Goal: Task Accomplishment & Management: Use online tool/utility

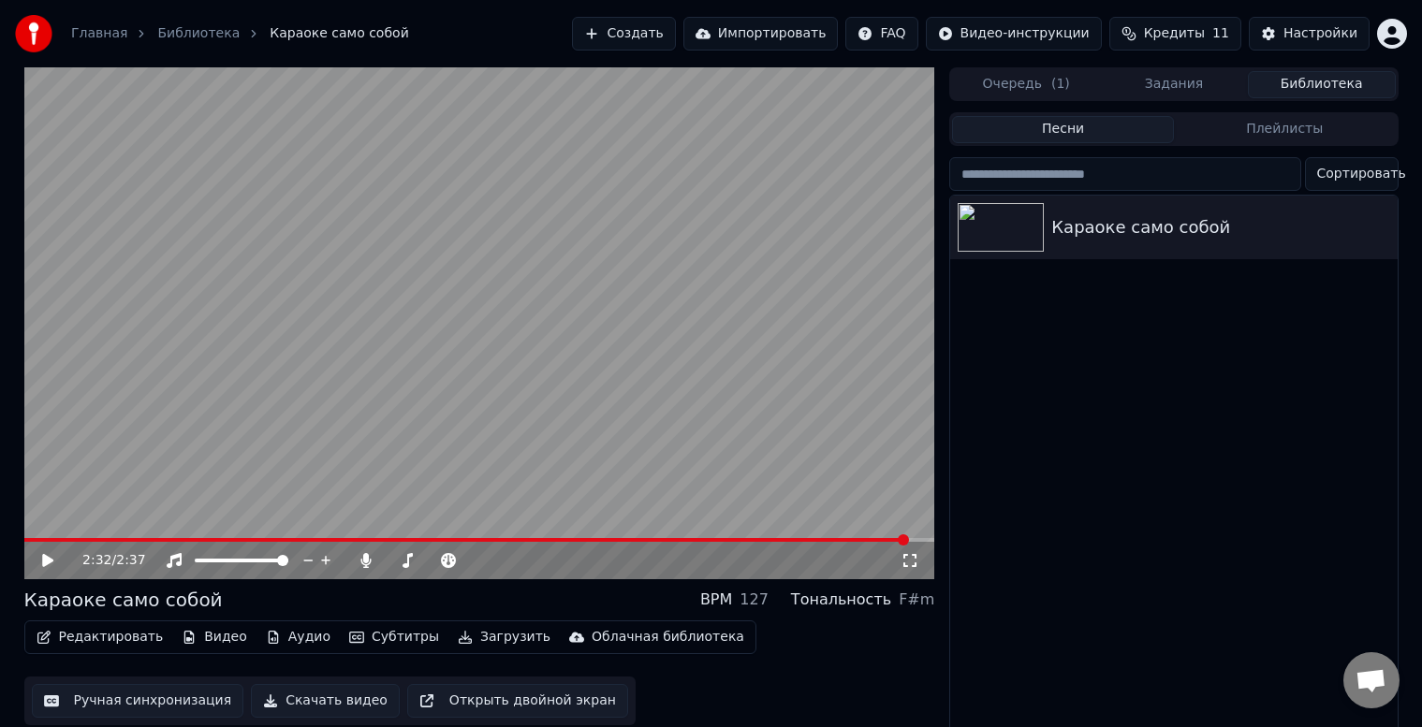
scroll to position [24, 0]
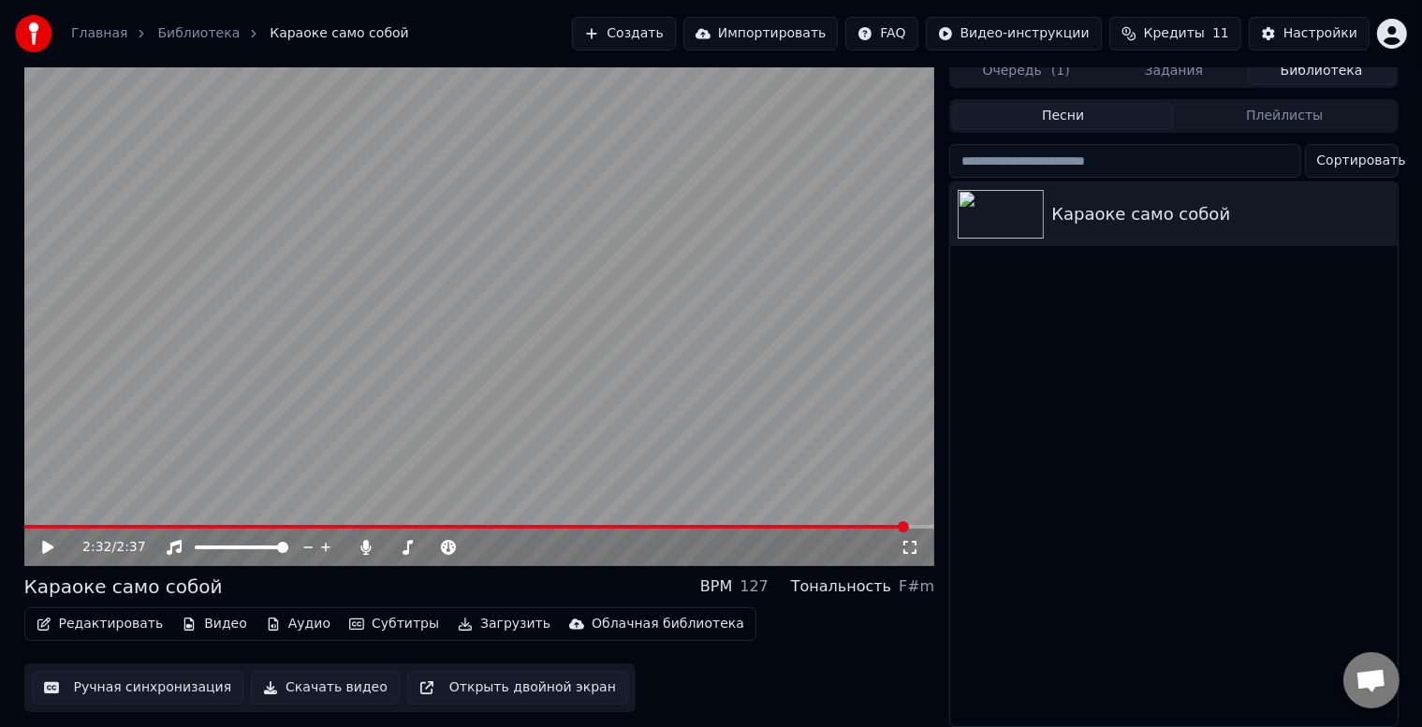
drag, startPoint x: 29, startPoint y: 513, endPoint x: 14, endPoint y: 513, distance: 15.0
click at [14, 513] on div "2:32 / 2:37 Караоке само собой BPM 127 Тональность F#m Редактировать Видео Ауди…" at bounding box center [711, 390] width 1404 height 673
click at [26, 525] on span at bounding box center [466, 527] width 885 height 4
click at [24, 525] on span at bounding box center [27, 527] width 6 height 4
click at [24, 521] on span at bounding box center [29, 526] width 11 height 11
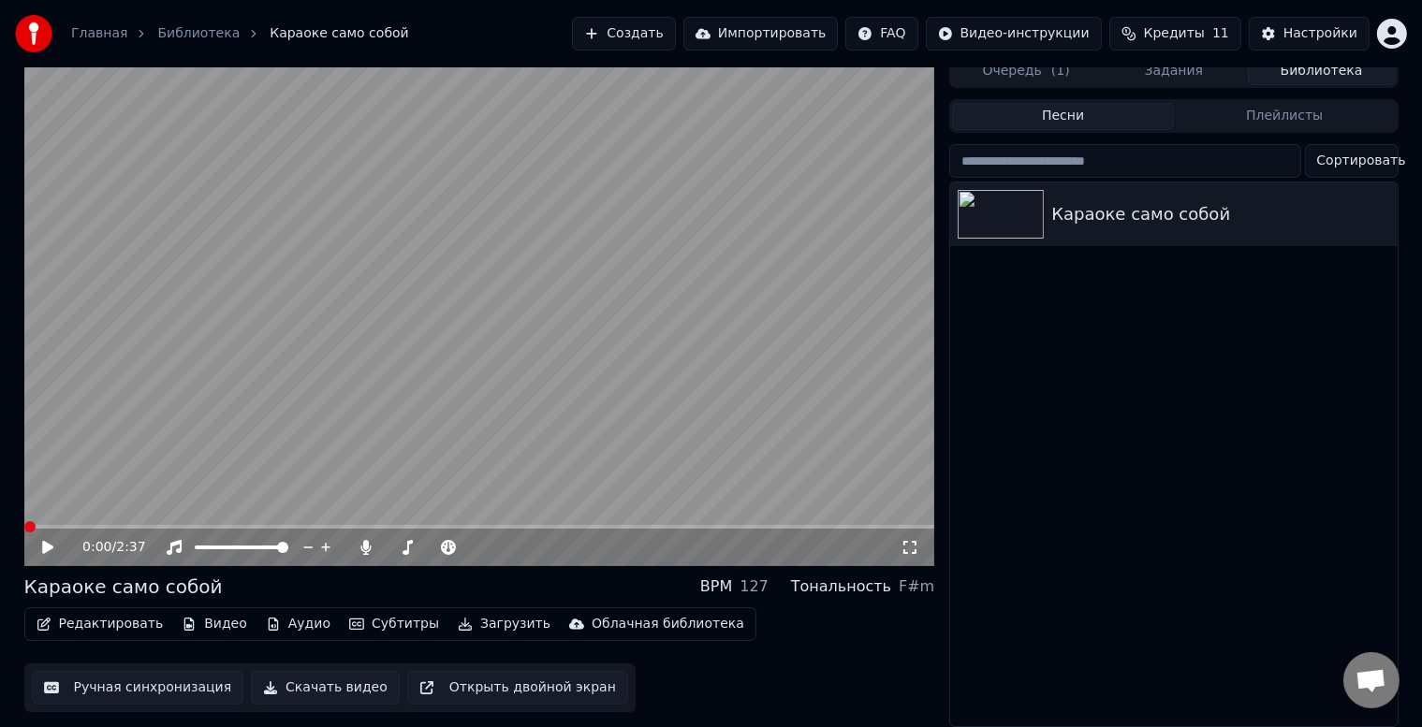
click at [24, 521] on span at bounding box center [29, 526] width 11 height 11
drag, startPoint x: 899, startPoint y: 546, endPoint x: 911, endPoint y: 539, distance: 13.8
click at [903, 544] on div "0:00 / 2:37" at bounding box center [479, 547] width 911 height 37
drag, startPoint x: 911, startPoint y: 537, endPoint x: 911, endPoint y: 558, distance: 20.6
click at [911, 540] on icon at bounding box center [910, 547] width 19 height 15
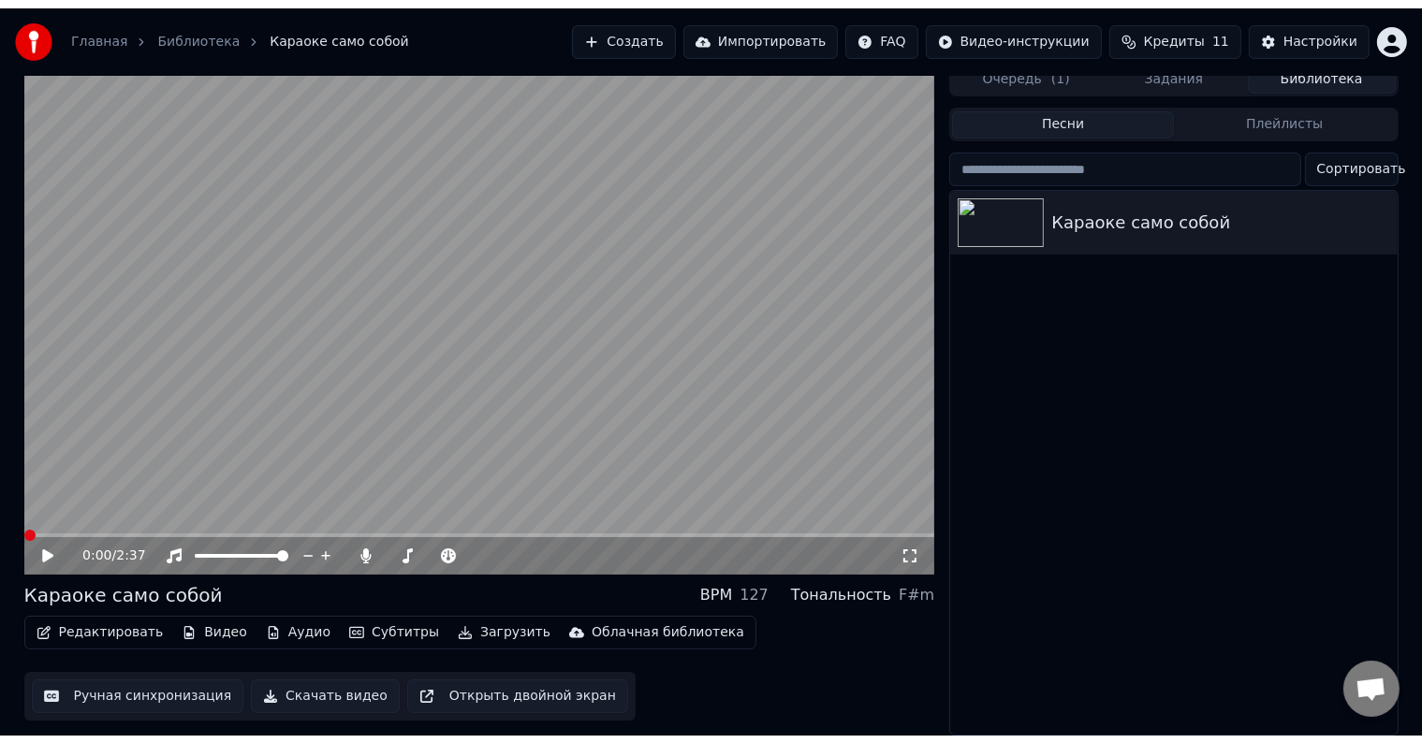
scroll to position [0, 0]
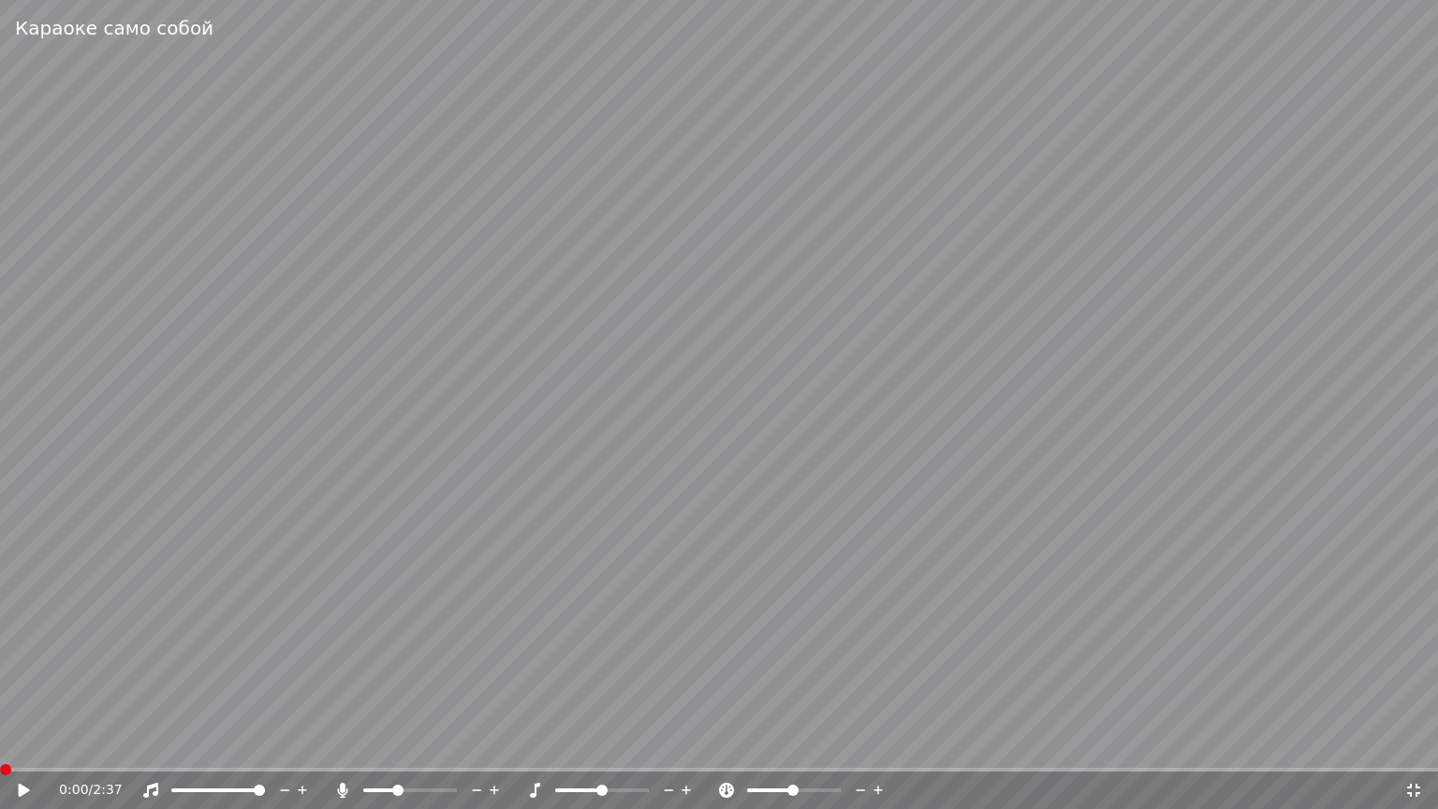
click at [817, 326] on video at bounding box center [719, 404] width 1438 height 809
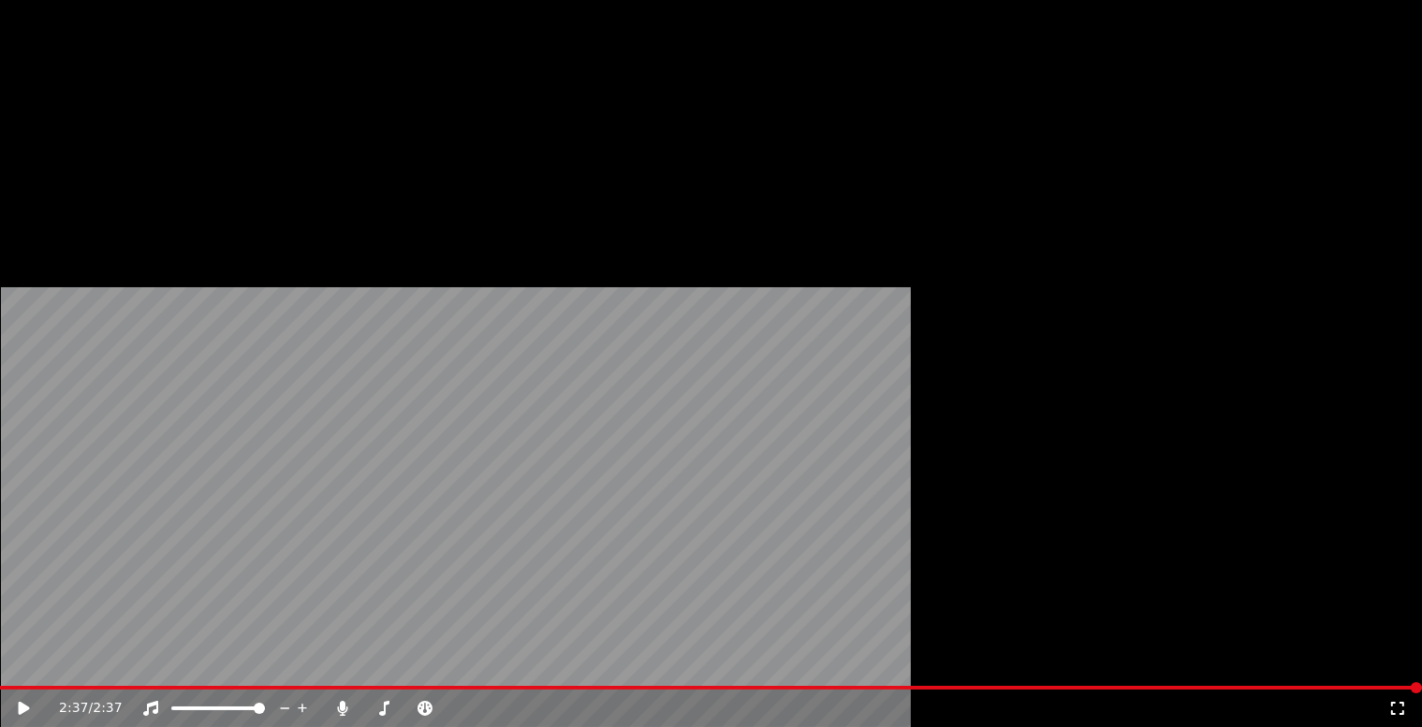
click at [372, 139] on button "Субтитры" at bounding box center [394, 125] width 105 height 26
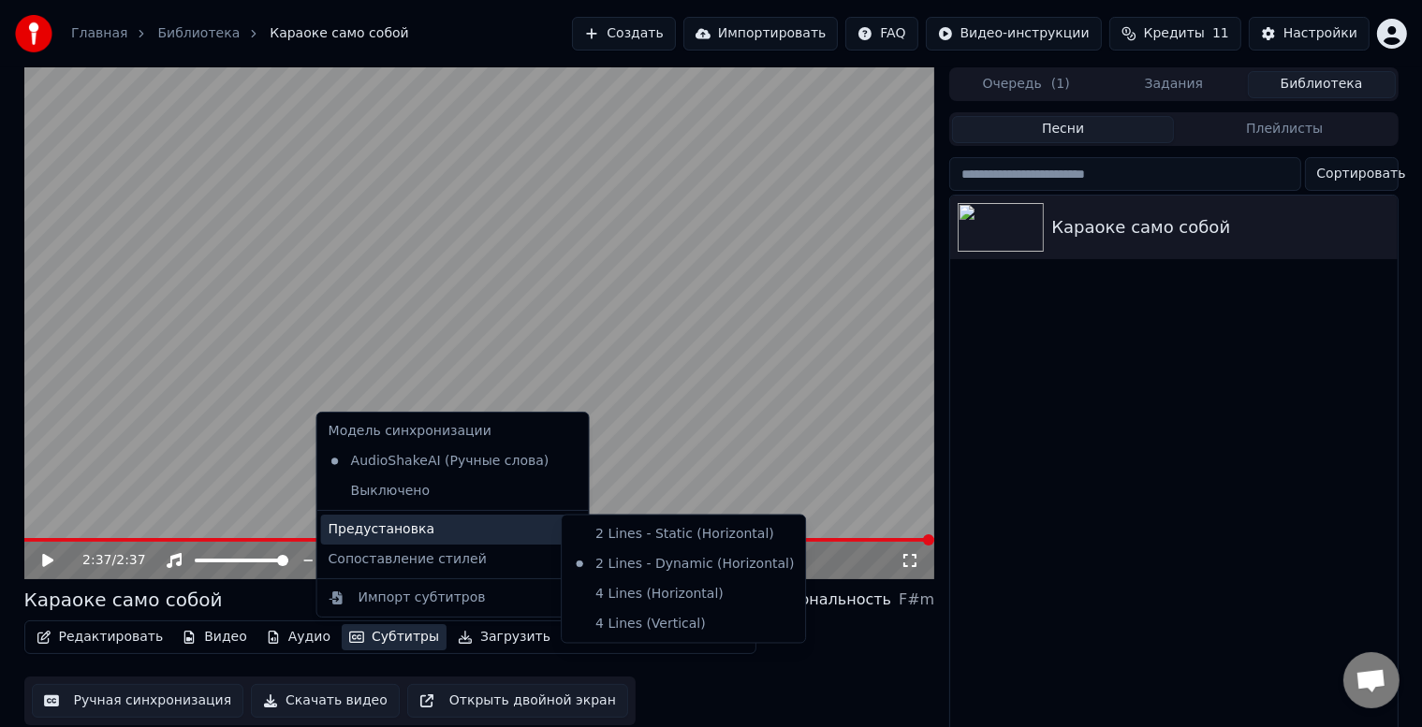
drag, startPoint x: 1079, startPoint y: 419, endPoint x: 856, endPoint y: 437, distance: 223.5
click at [1079, 419] on div "Караоке само собой" at bounding box center [1173, 468] width 447 height 544
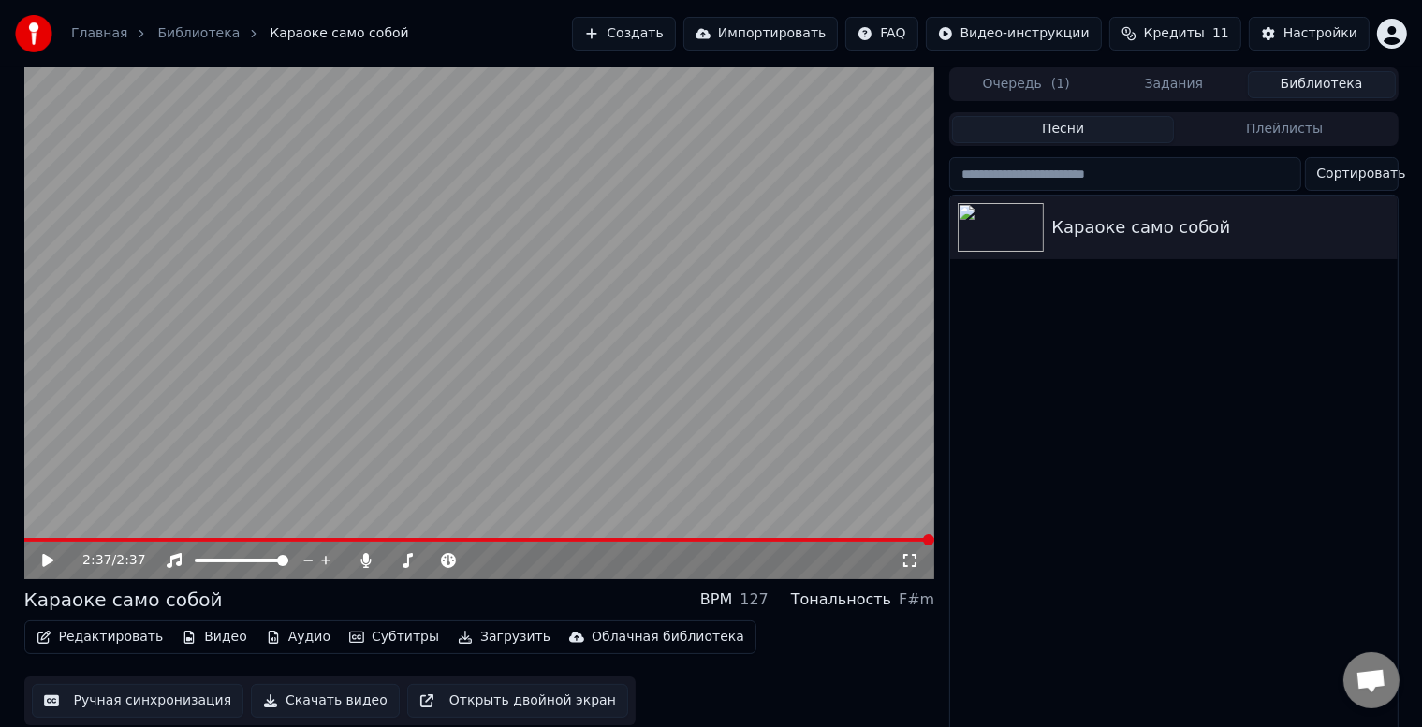
click at [394, 538] on span at bounding box center [479, 540] width 911 height 4
drag, startPoint x: 413, startPoint y: 488, endPoint x: 411, endPoint y: 416, distance: 72.1
click at [411, 416] on video at bounding box center [479, 323] width 911 height 512
click at [393, 492] on video at bounding box center [479, 323] width 911 height 512
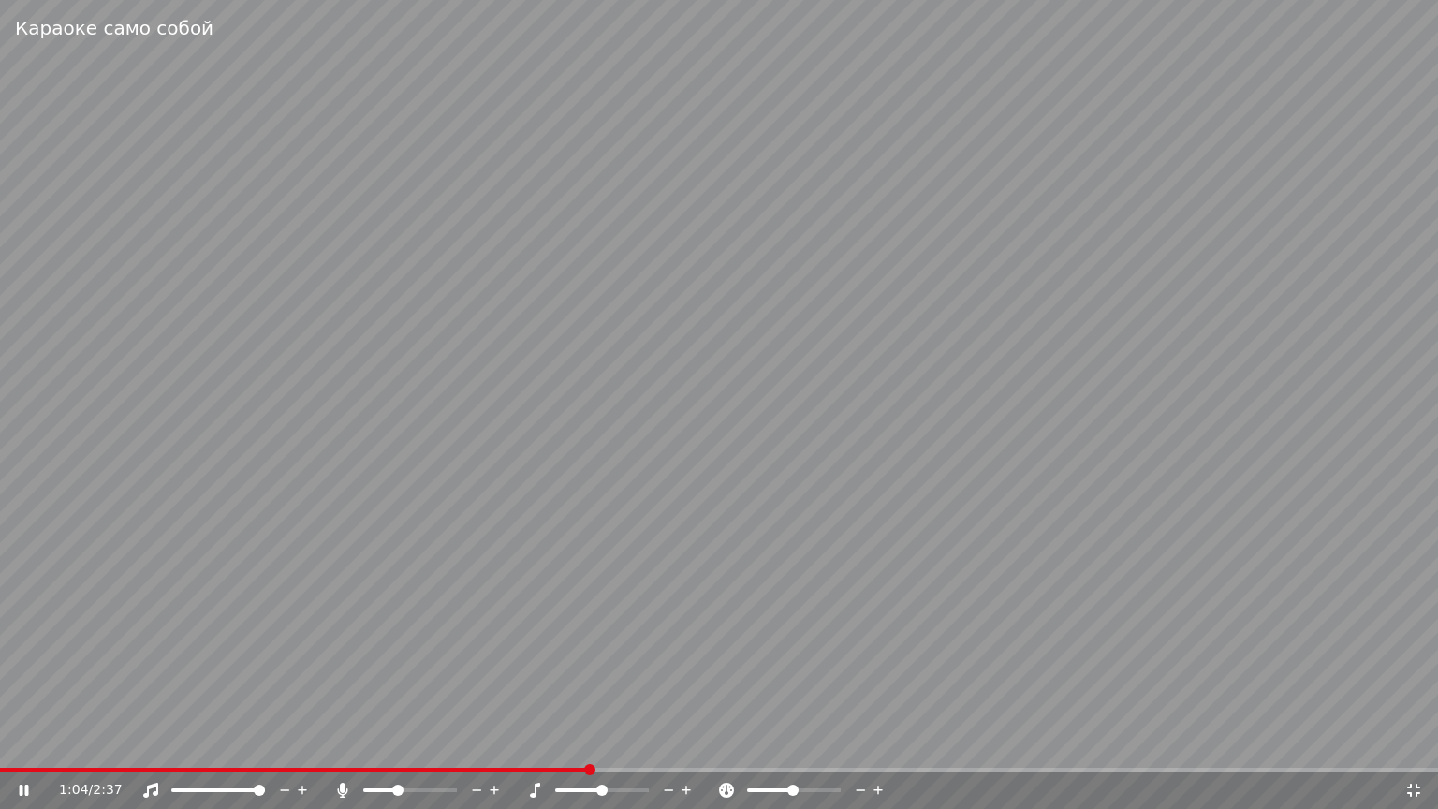
click at [393, 514] on video at bounding box center [719, 404] width 1438 height 809
click at [1421, 727] on div "1:04 / 2:37" at bounding box center [718, 790] width 1423 height 19
click at [1414, 727] on icon at bounding box center [1413, 790] width 19 height 15
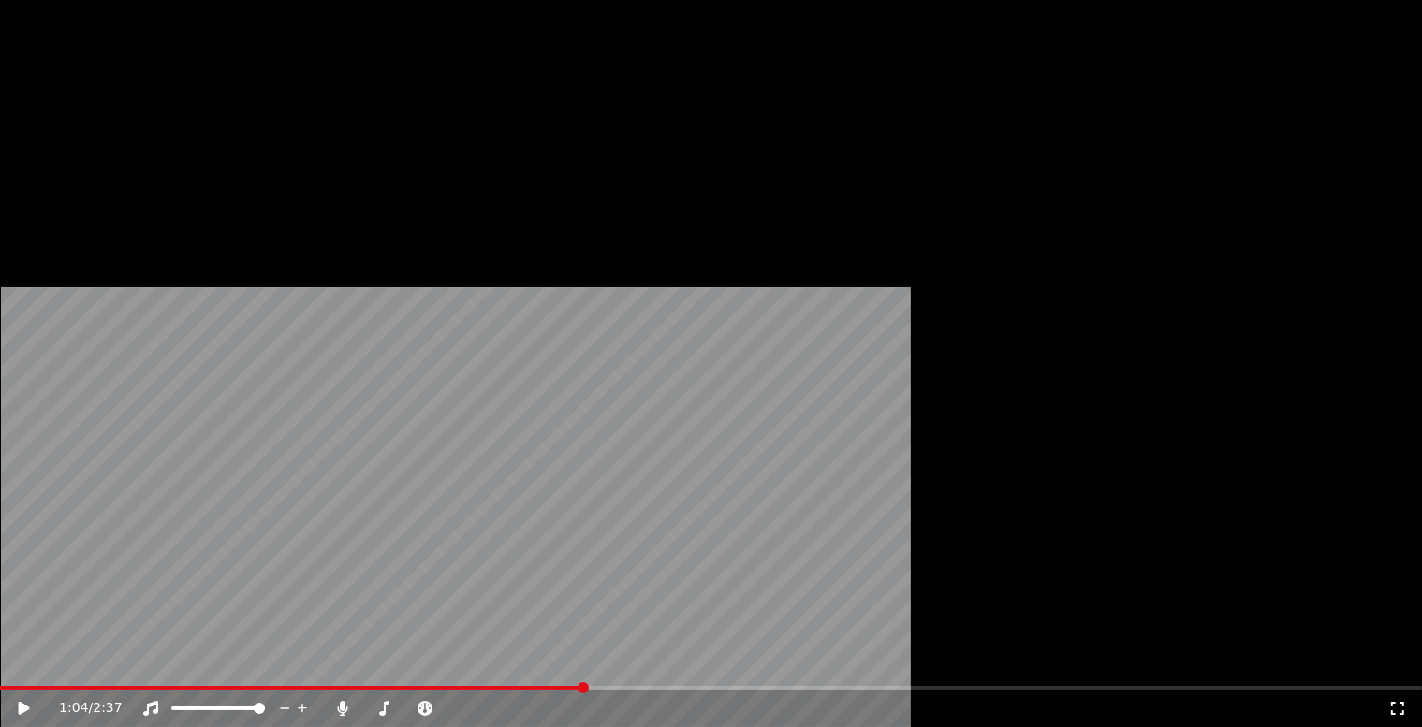
click at [85, 139] on button "Редактировать" at bounding box center [100, 125] width 142 height 26
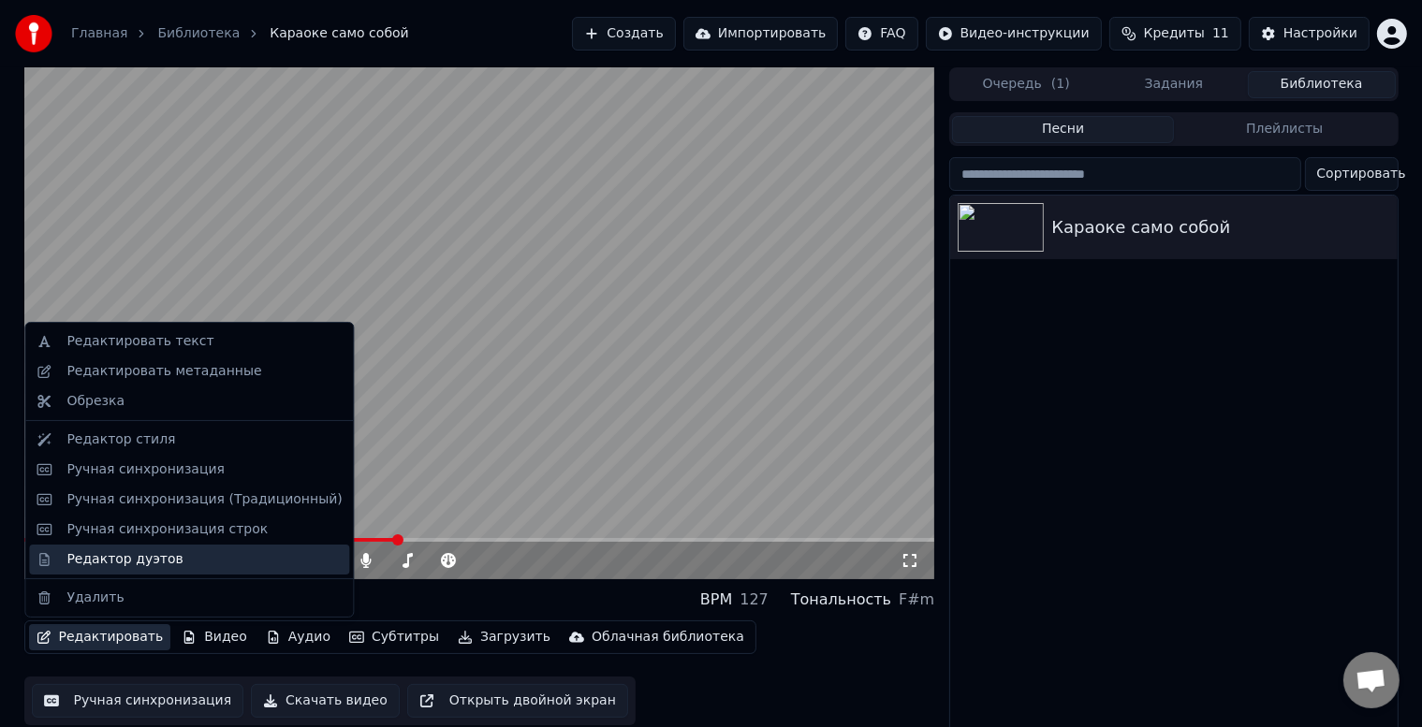
click at [136, 560] on div "Редактор дуэтов" at bounding box center [124, 560] width 116 height 19
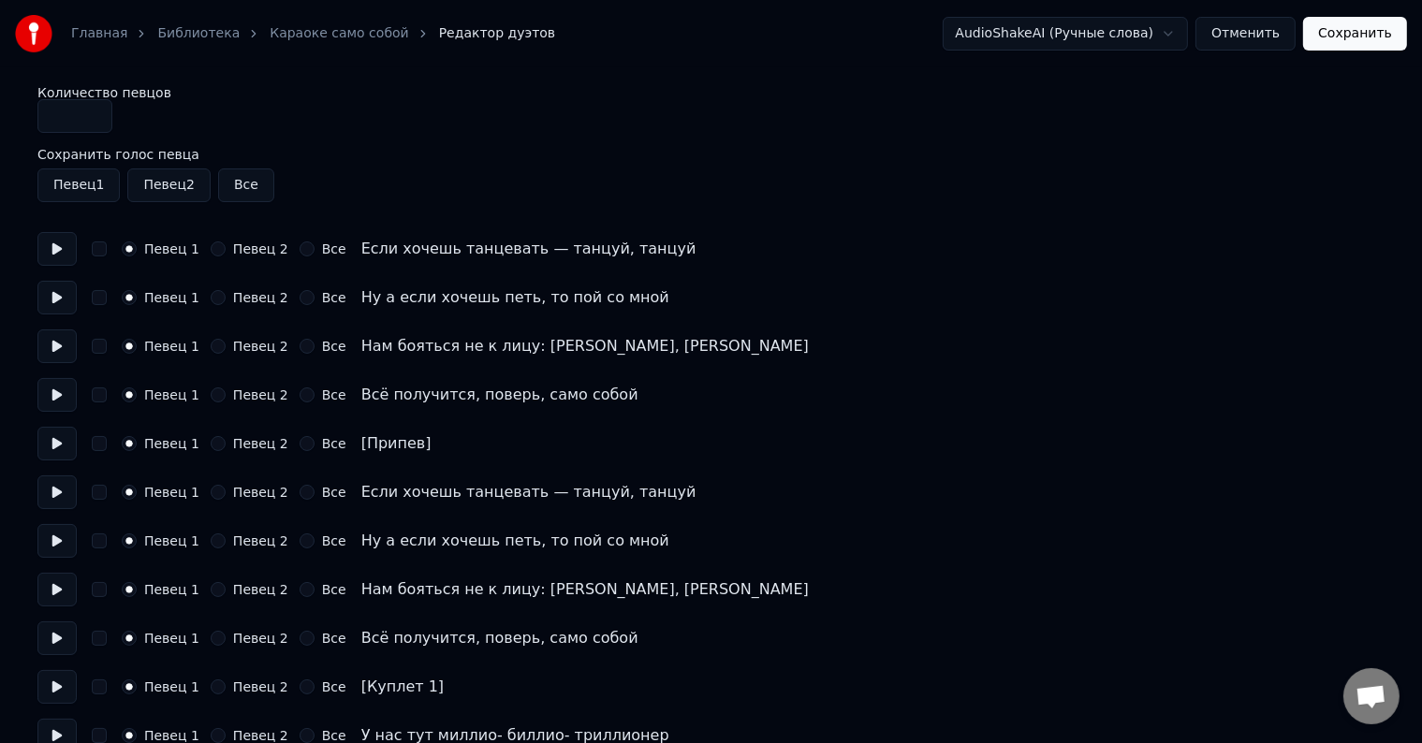
scroll to position [807, 0]
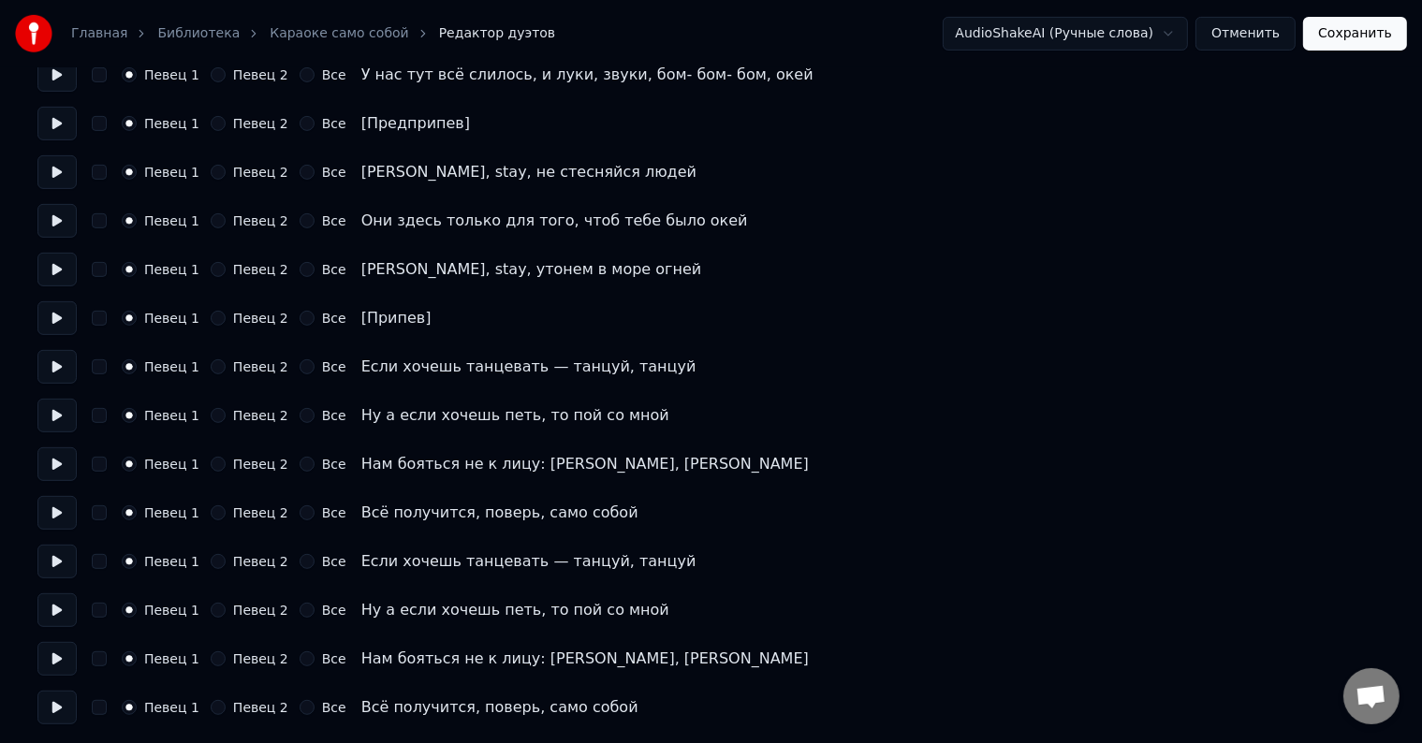
click at [57, 377] on button at bounding box center [56, 367] width 39 height 34
click at [45, 411] on button at bounding box center [56, 416] width 39 height 34
click at [66, 469] on button at bounding box center [56, 465] width 39 height 34
click at [213, 468] on button "Певец 2" at bounding box center [218, 464] width 15 height 15
click at [115, 464] on div "Певец 1 Певец 2 Все Нам бояться не к лицу: кайфуй, кайфуй" at bounding box center [710, 465] width 1347 height 34
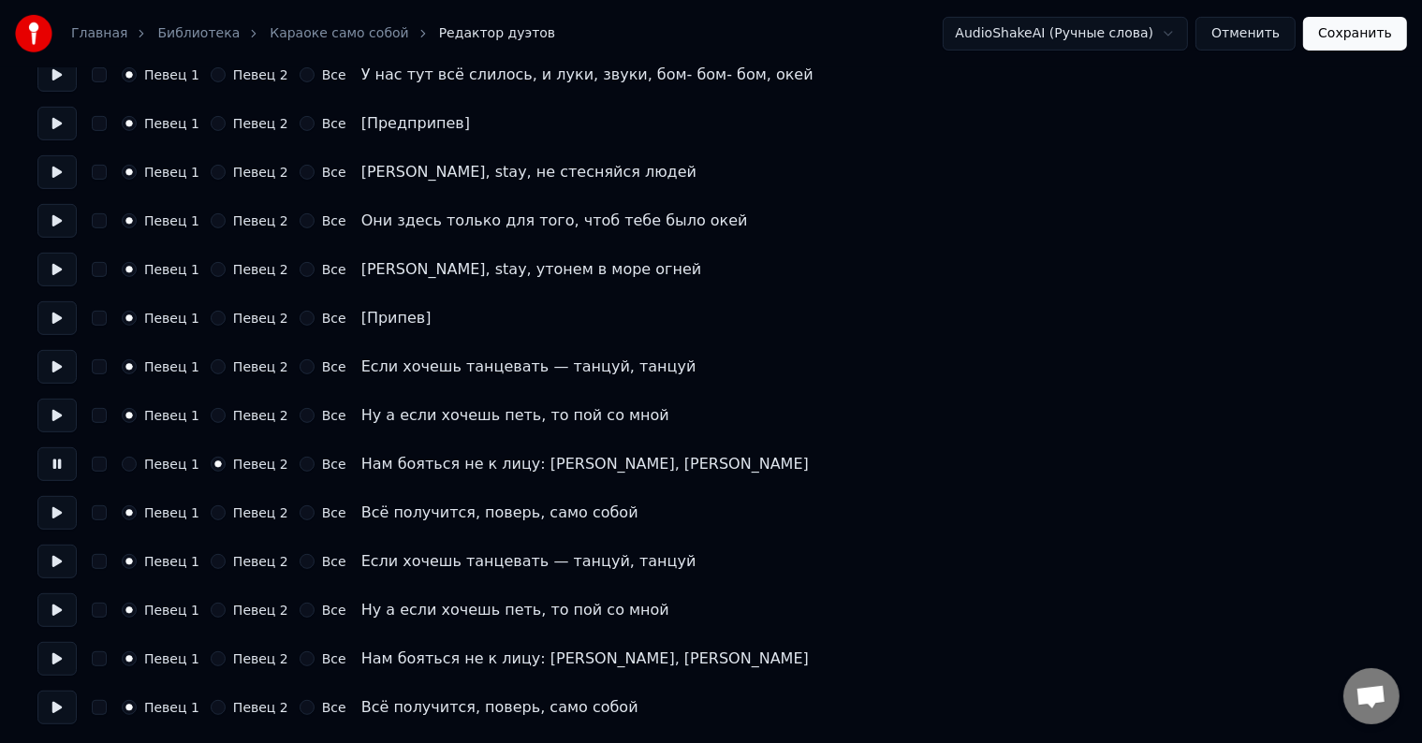
click at [97, 465] on button "button" at bounding box center [99, 464] width 15 height 15
click at [120, 466] on div "Певец 1 Певец 2 Все Нам бояться не к лицу: кайфуй, кайфуй" at bounding box center [710, 465] width 1347 height 34
click at [102, 464] on button "button" at bounding box center [99, 464] width 15 height 15
click at [122, 464] on button "Певец 1" at bounding box center [129, 464] width 15 height 15
click at [47, 461] on button at bounding box center [56, 465] width 39 height 34
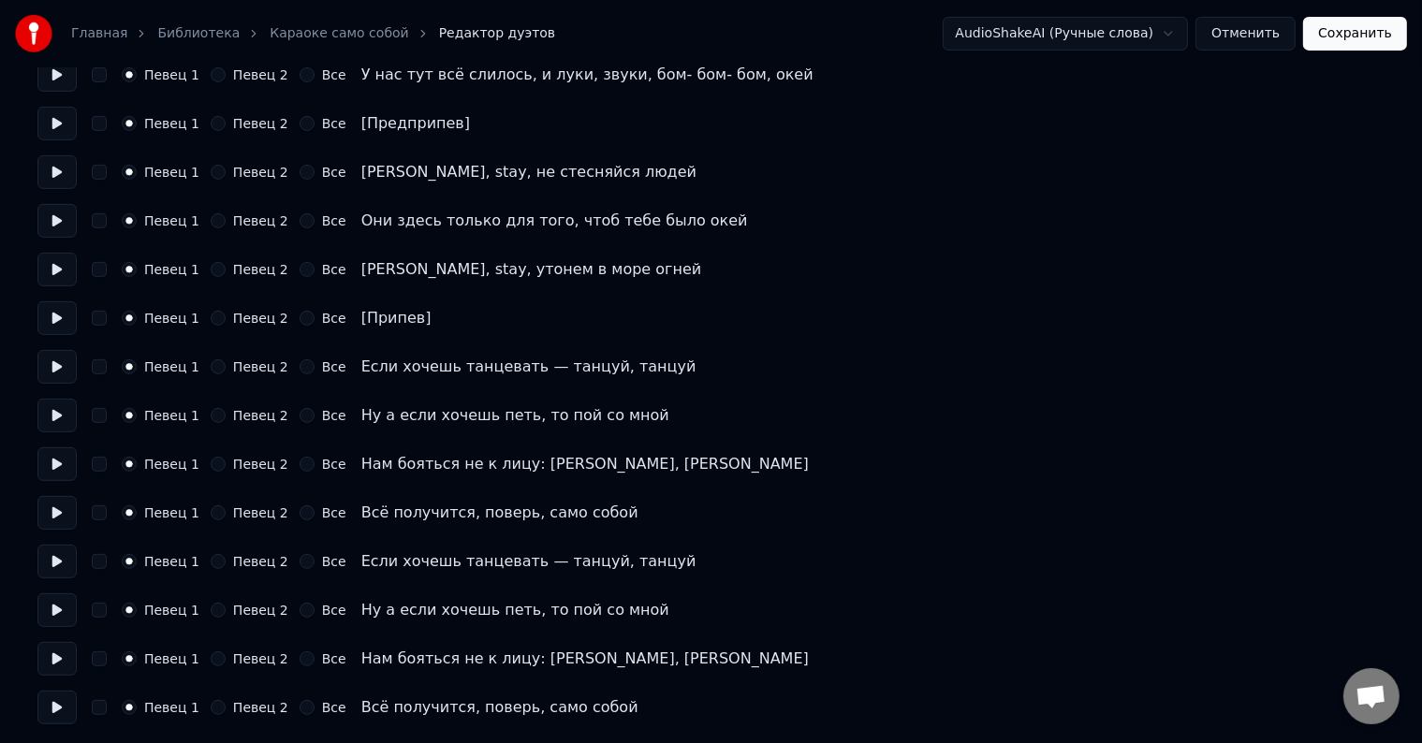
click at [100, 34] on link "Главная" at bounding box center [99, 33] width 56 height 19
